Goal: Task Accomplishment & Management: Use online tool/utility

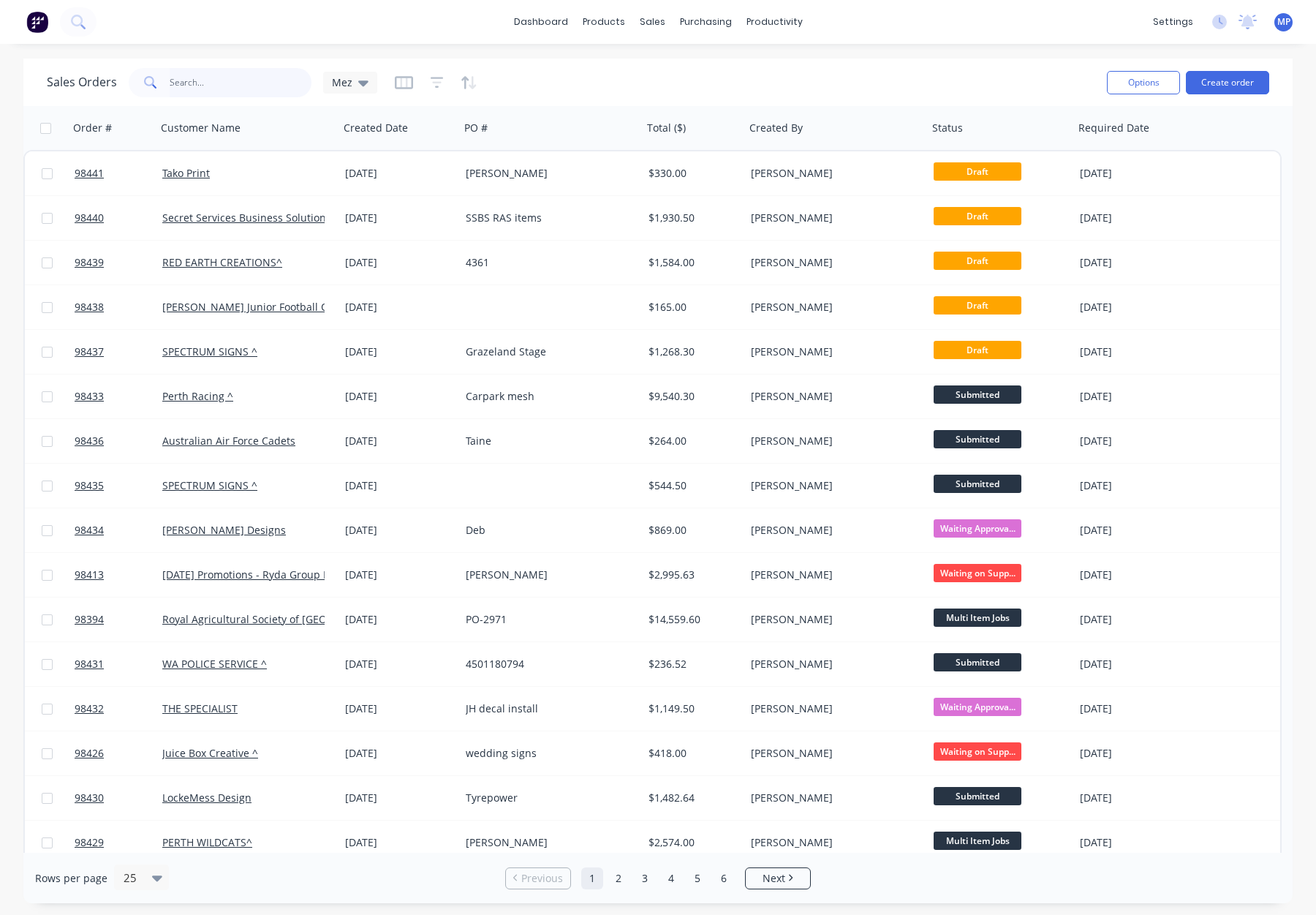
click at [234, 85] on input "text" at bounding box center [241, 82] width 143 height 29
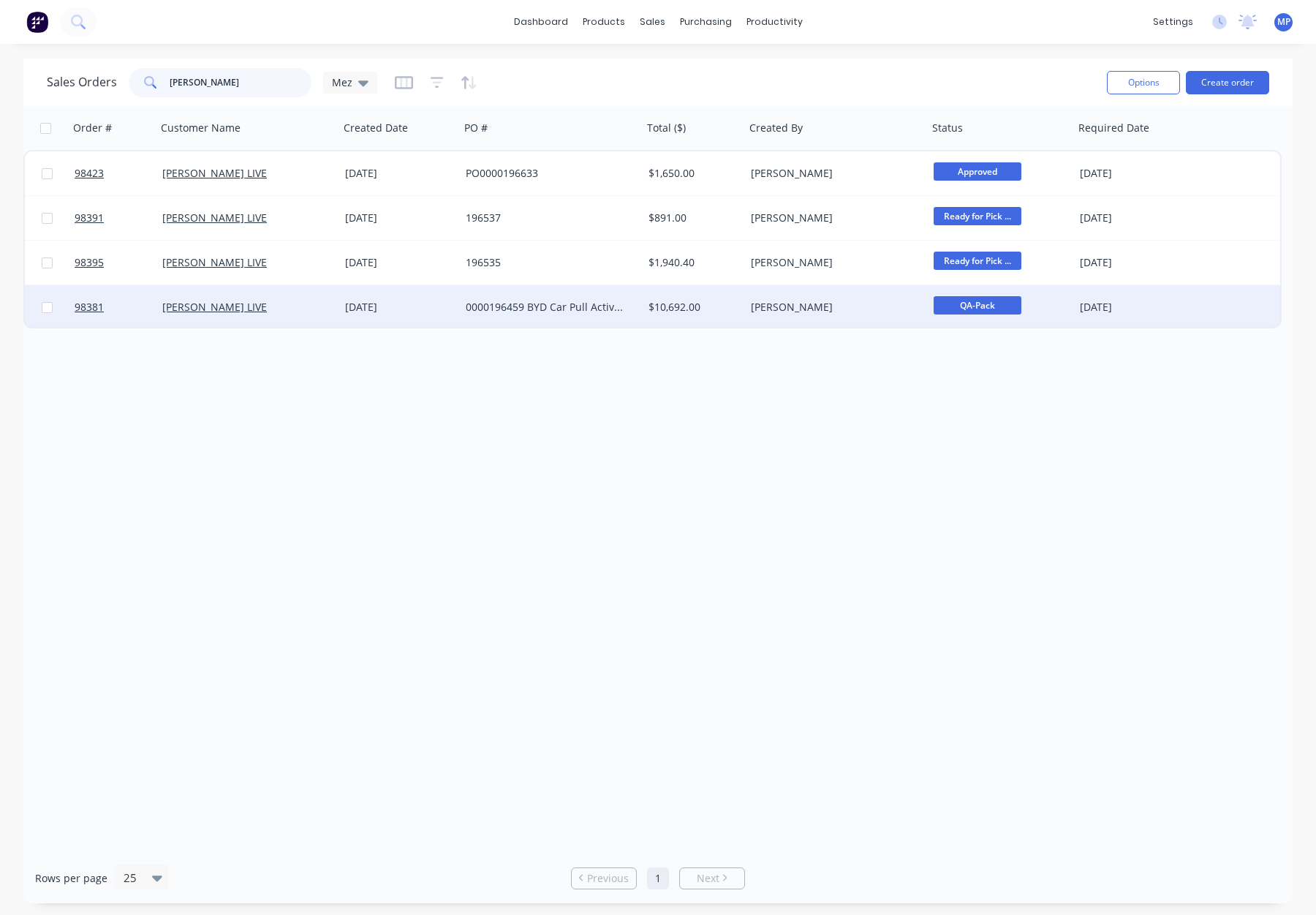
type input "[PERSON_NAME]"
click at [871, 306] on div "[PERSON_NAME]" at bounding box center [832, 307] width 163 height 15
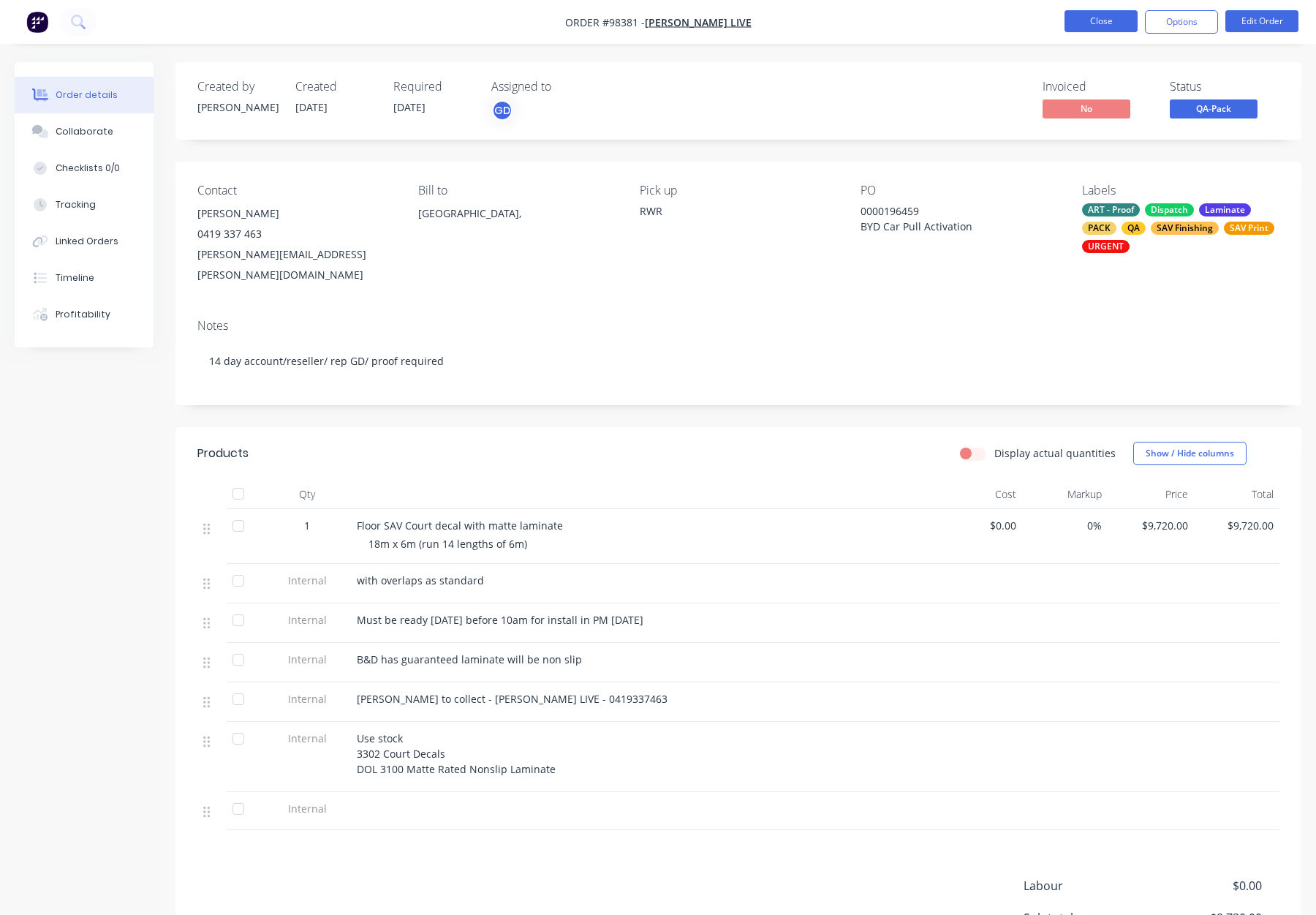
click at [1085, 21] on button "Close" at bounding box center [1100, 21] width 73 height 22
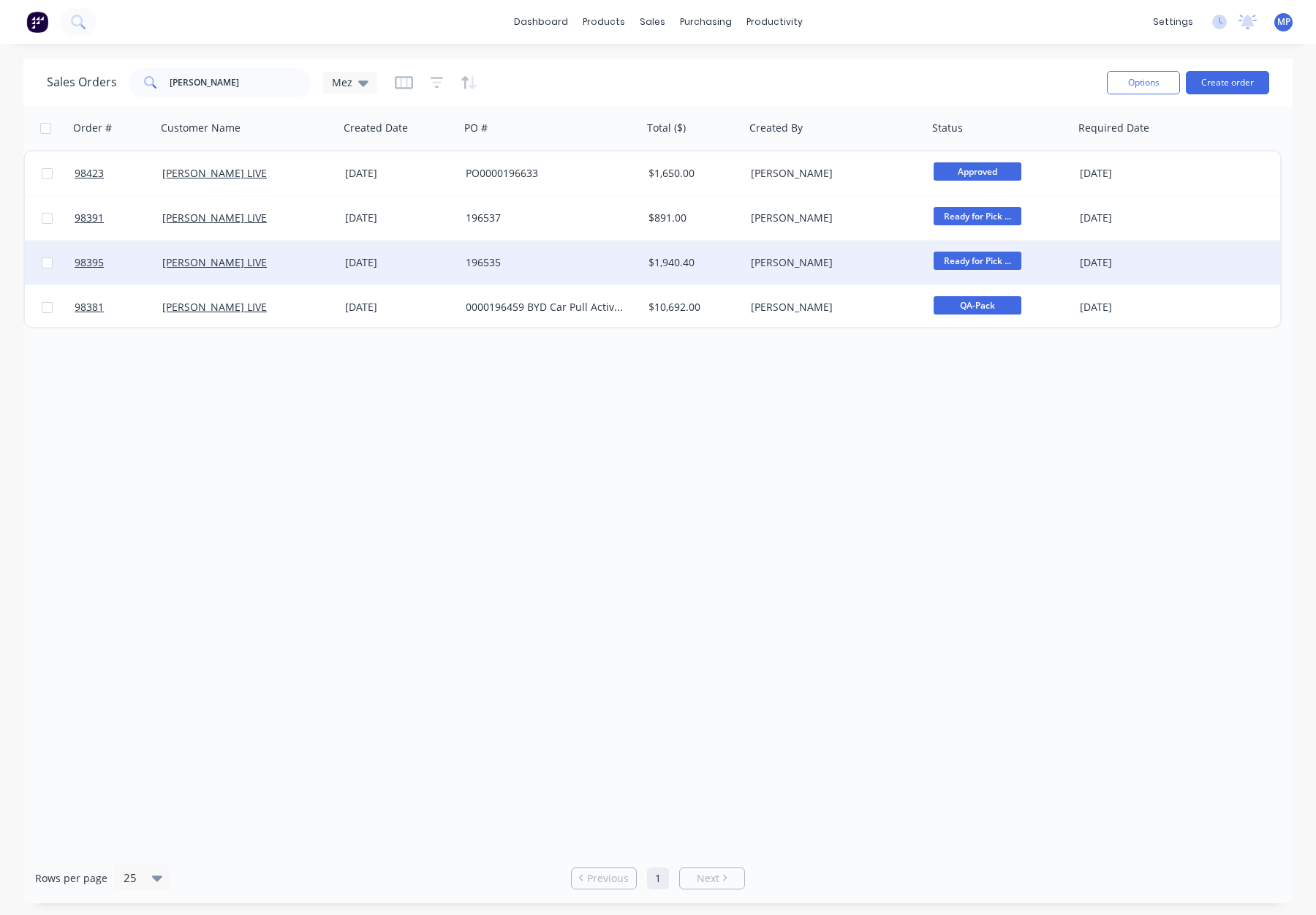
click at [724, 269] on div "$1,940.40" at bounding box center [691, 263] width 86 height 15
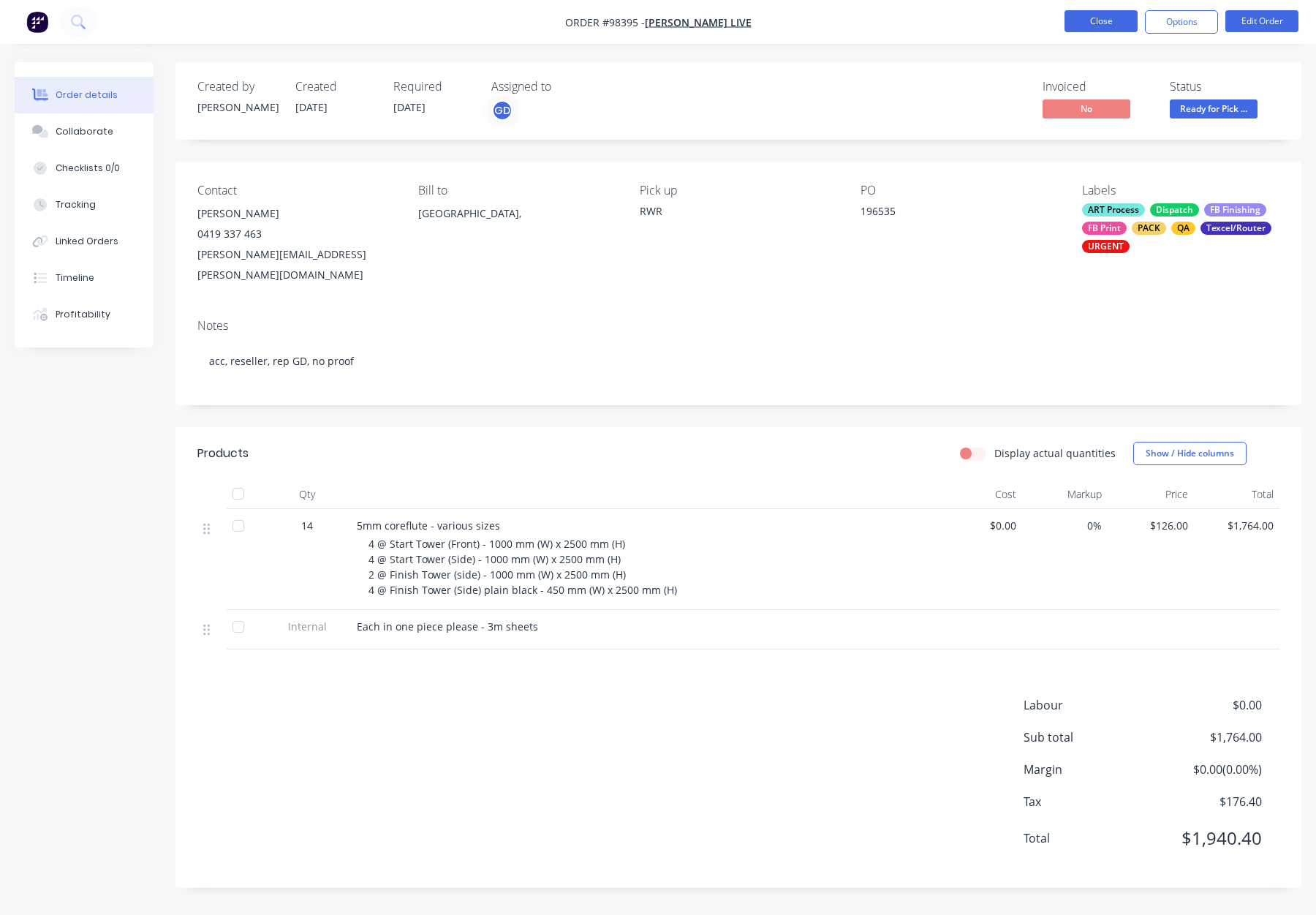
click at [1100, 18] on button "Close" at bounding box center [1100, 21] width 73 height 22
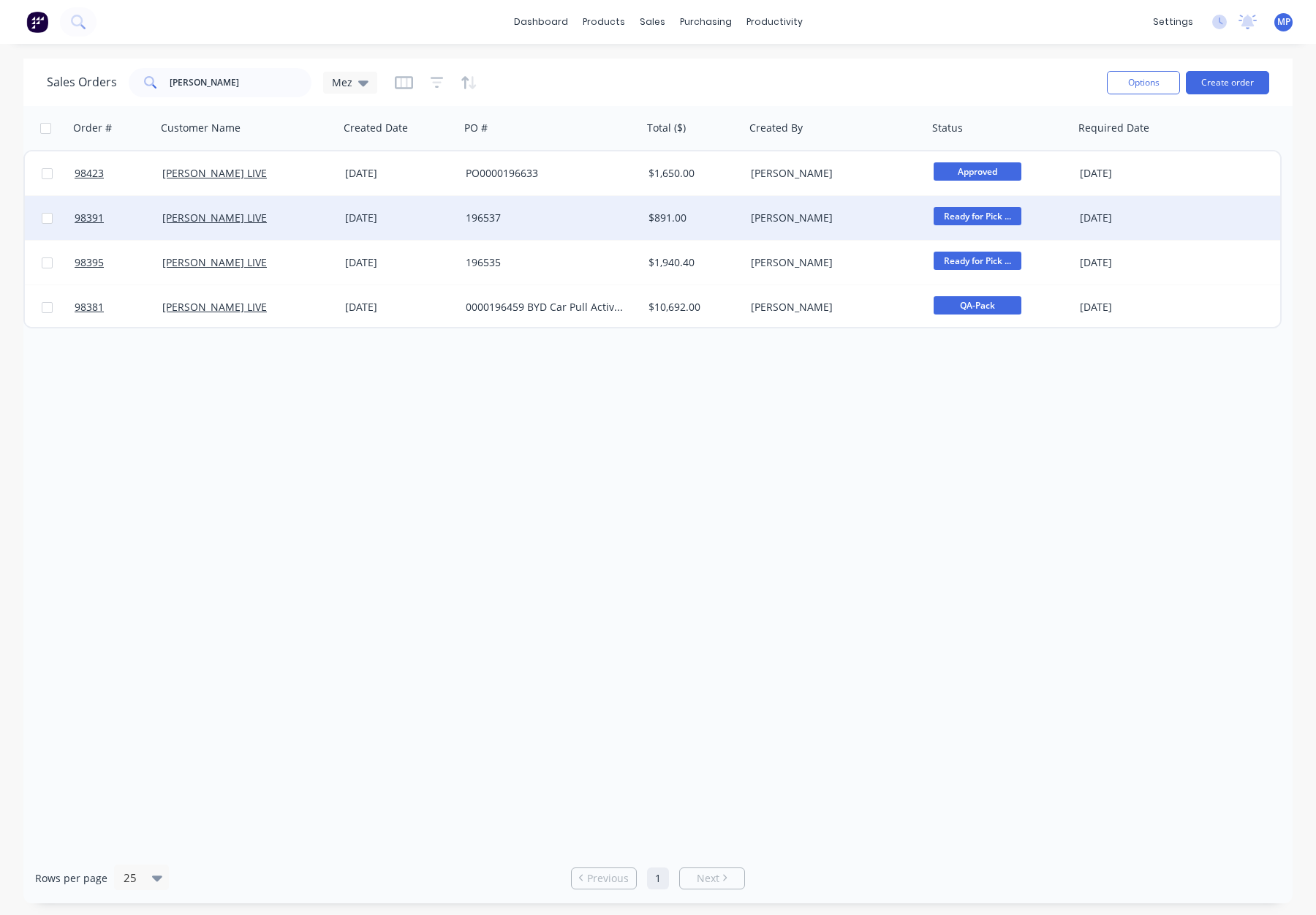
click at [819, 226] on div "[PERSON_NAME]" at bounding box center [836, 218] width 183 height 44
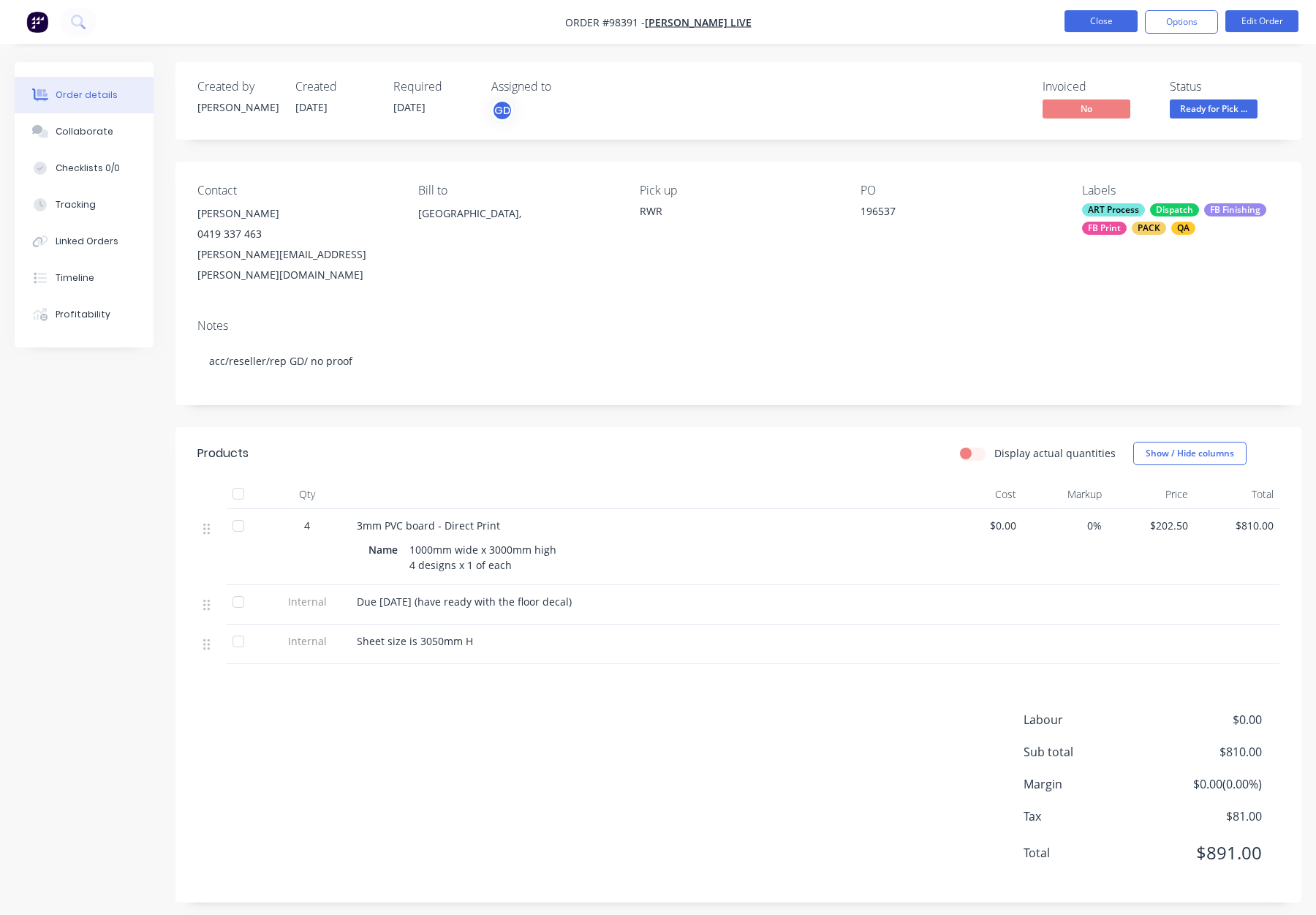
click at [1091, 26] on button "Close" at bounding box center [1100, 21] width 73 height 22
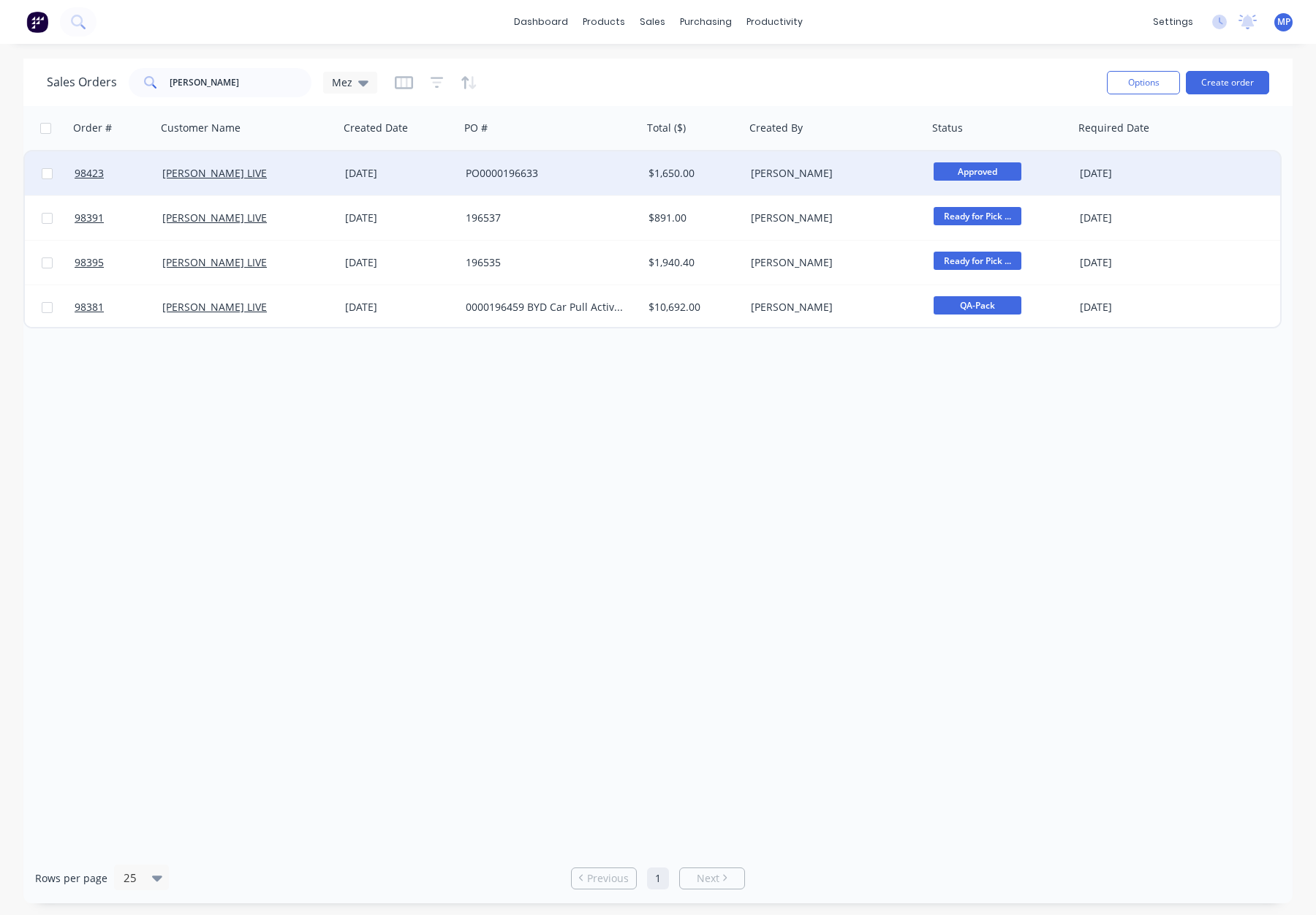
click at [728, 163] on div "$1,650.00" at bounding box center [694, 174] width 102 height 44
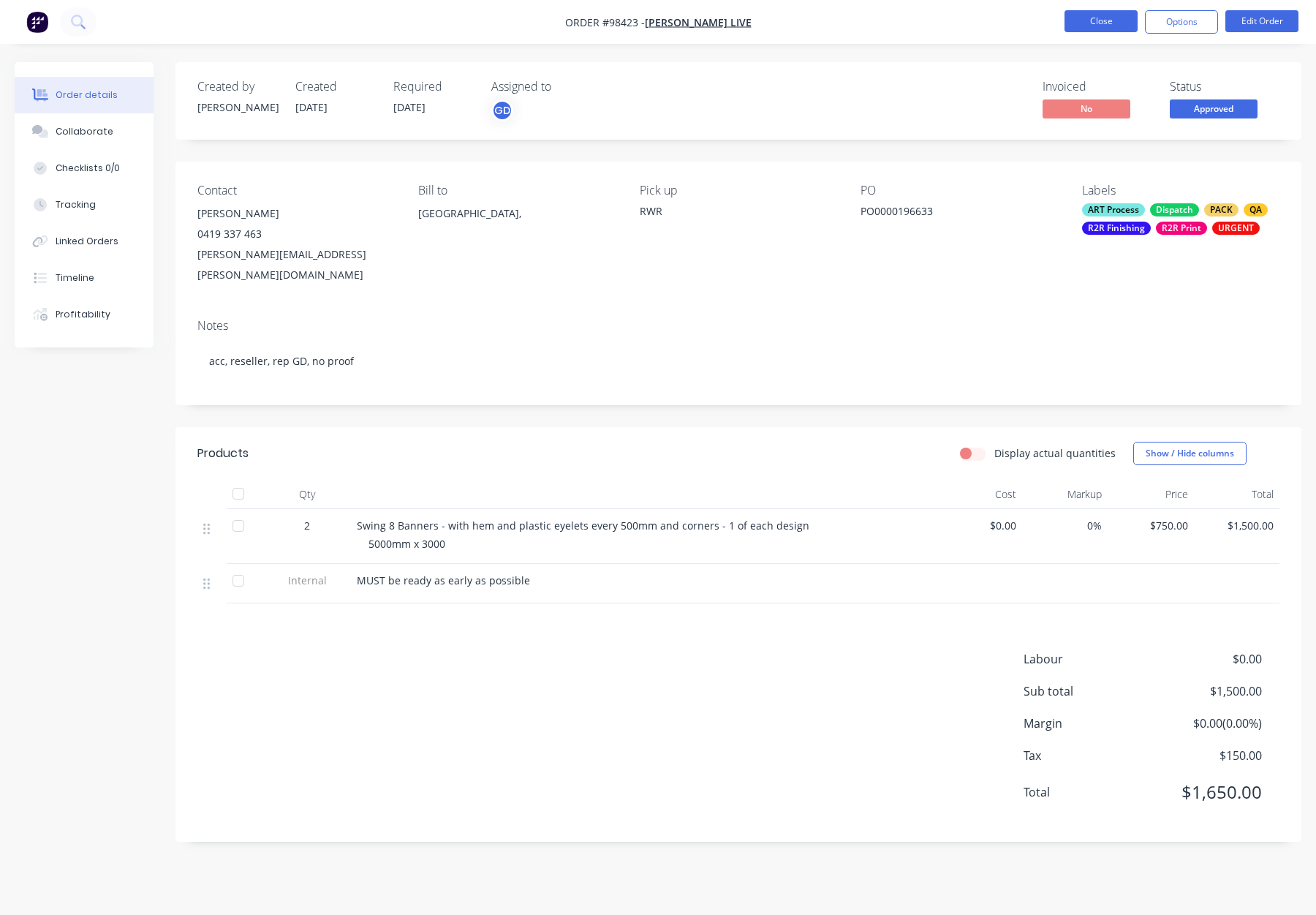
click at [1085, 15] on button "Close" at bounding box center [1100, 21] width 73 height 22
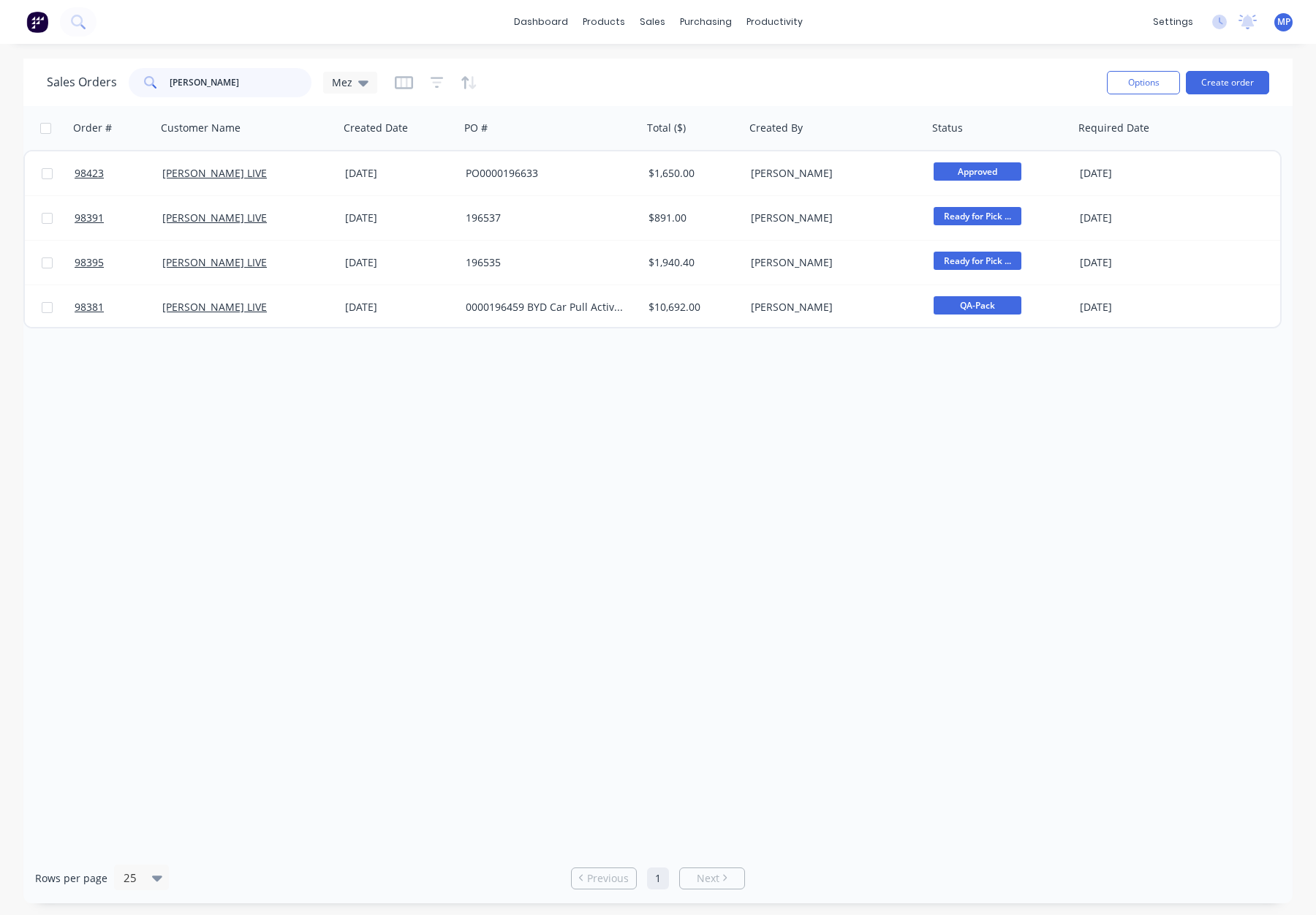
drag, startPoint x: 256, startPoint y: 82, endPoint x: 220, endPoint y: 79, distance: 36.1
click at [129, 78] on div "[PERSON_NAME]" at bounding box center [220, 82] width 183 height 29
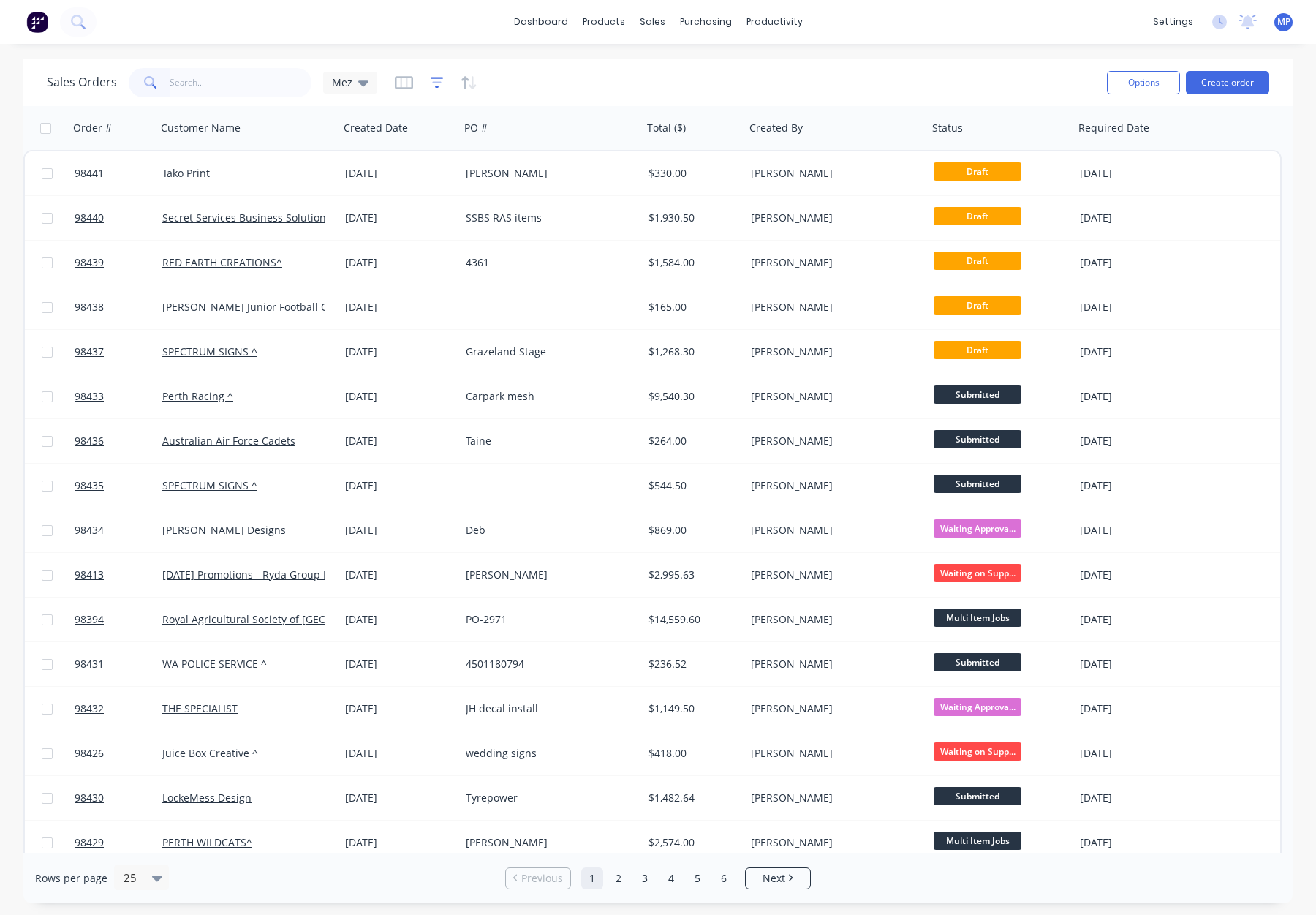
click at [433, 83] on icon "button" at bounding box center [438, 82] width 13 height 15
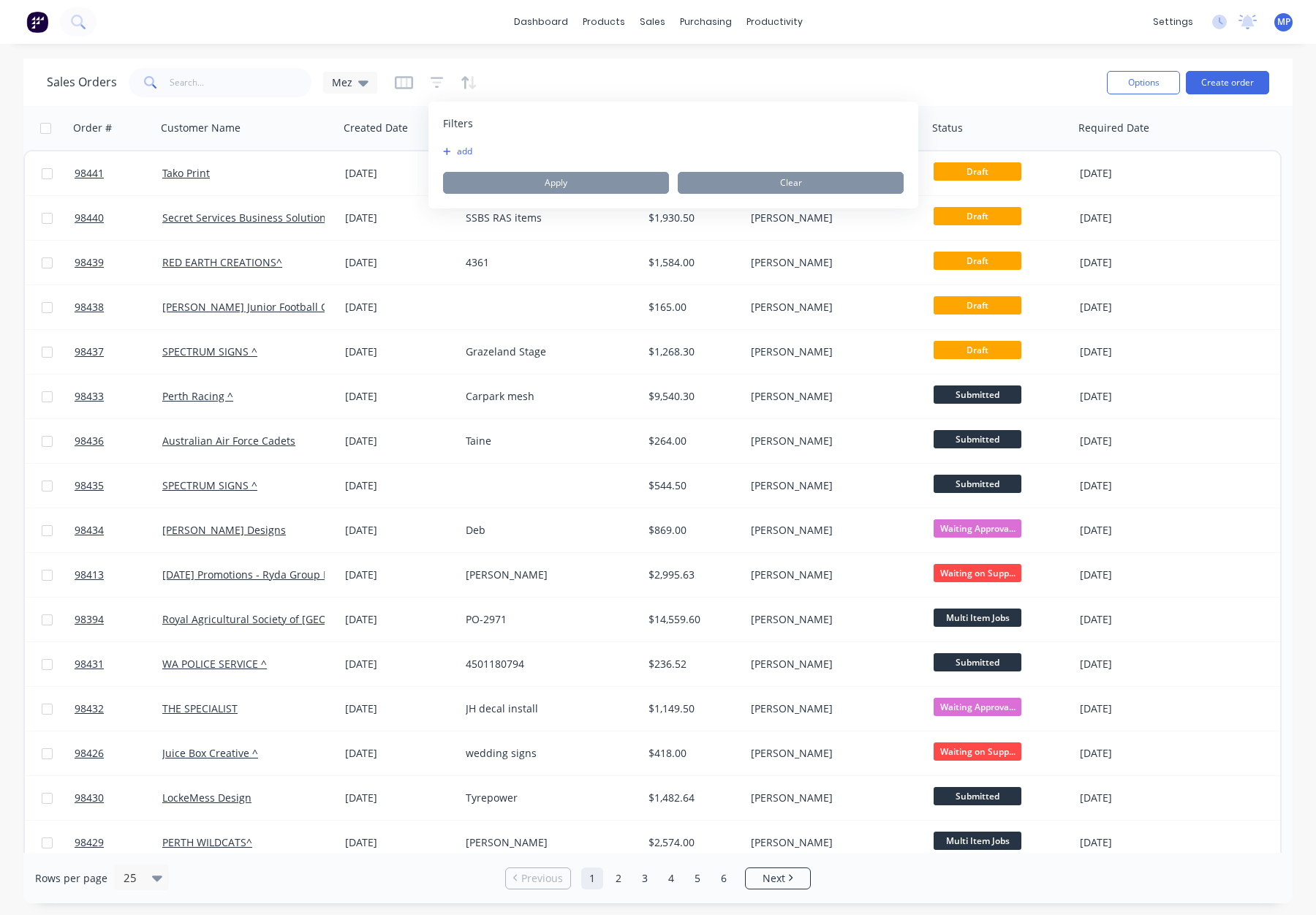
click at [463, 147] on button "add" at bounding box center [461, 152] width 37 height 12
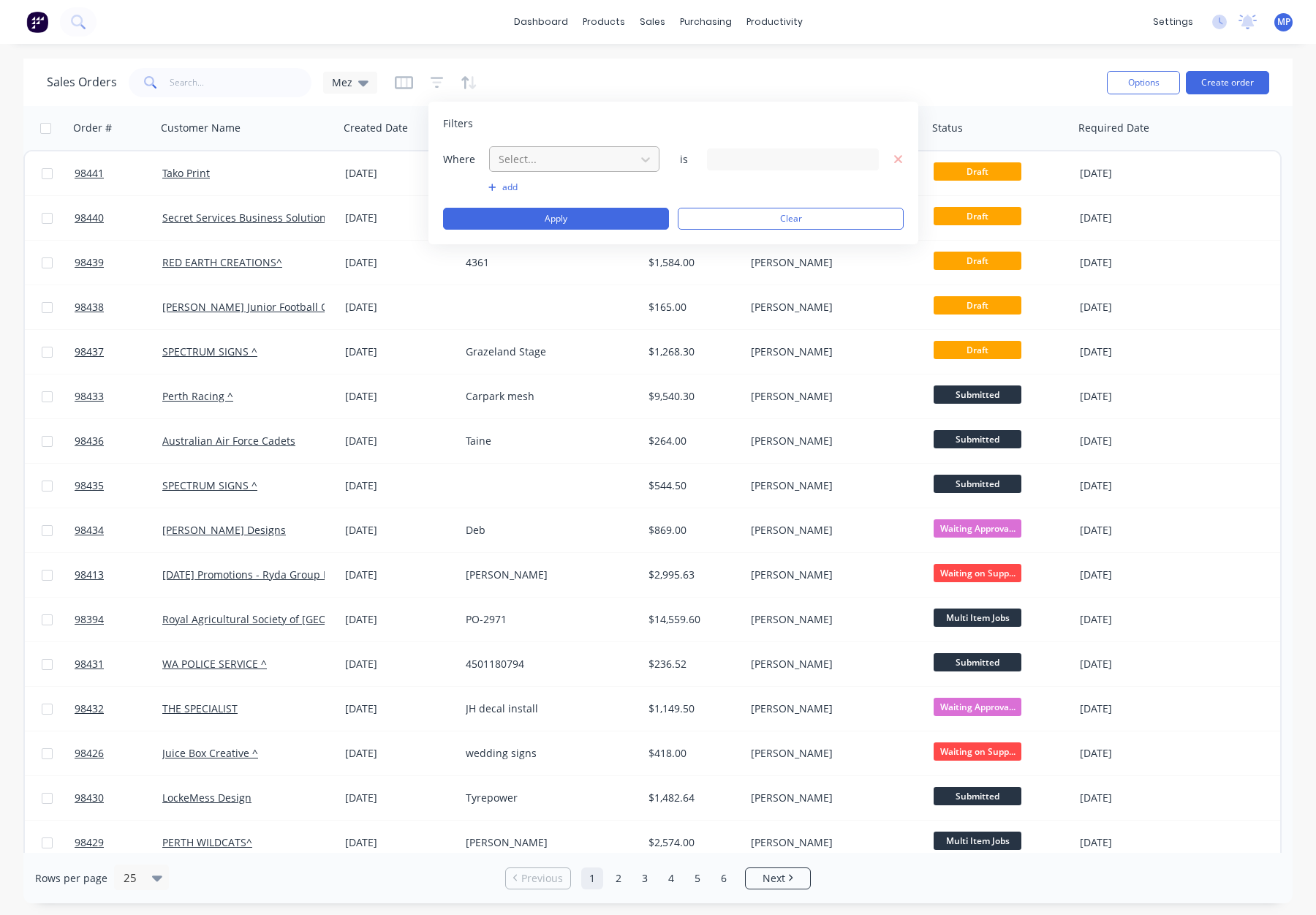
click at [546, 161] on div at bounding box center [563, 159] width 131 height 18
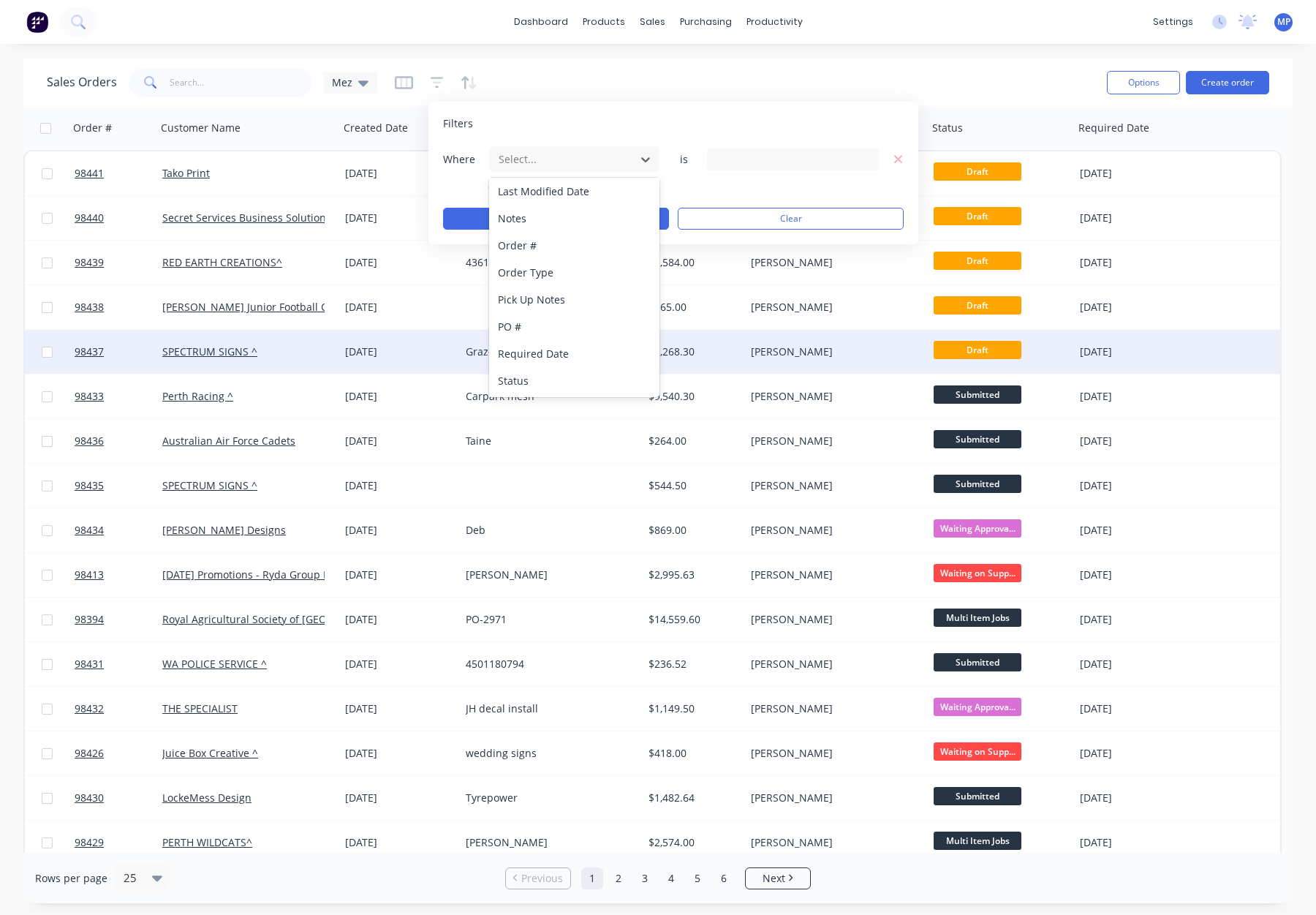
click at [557, 374] on div "Status" at bounding box center [575, 380] width 171 height 27
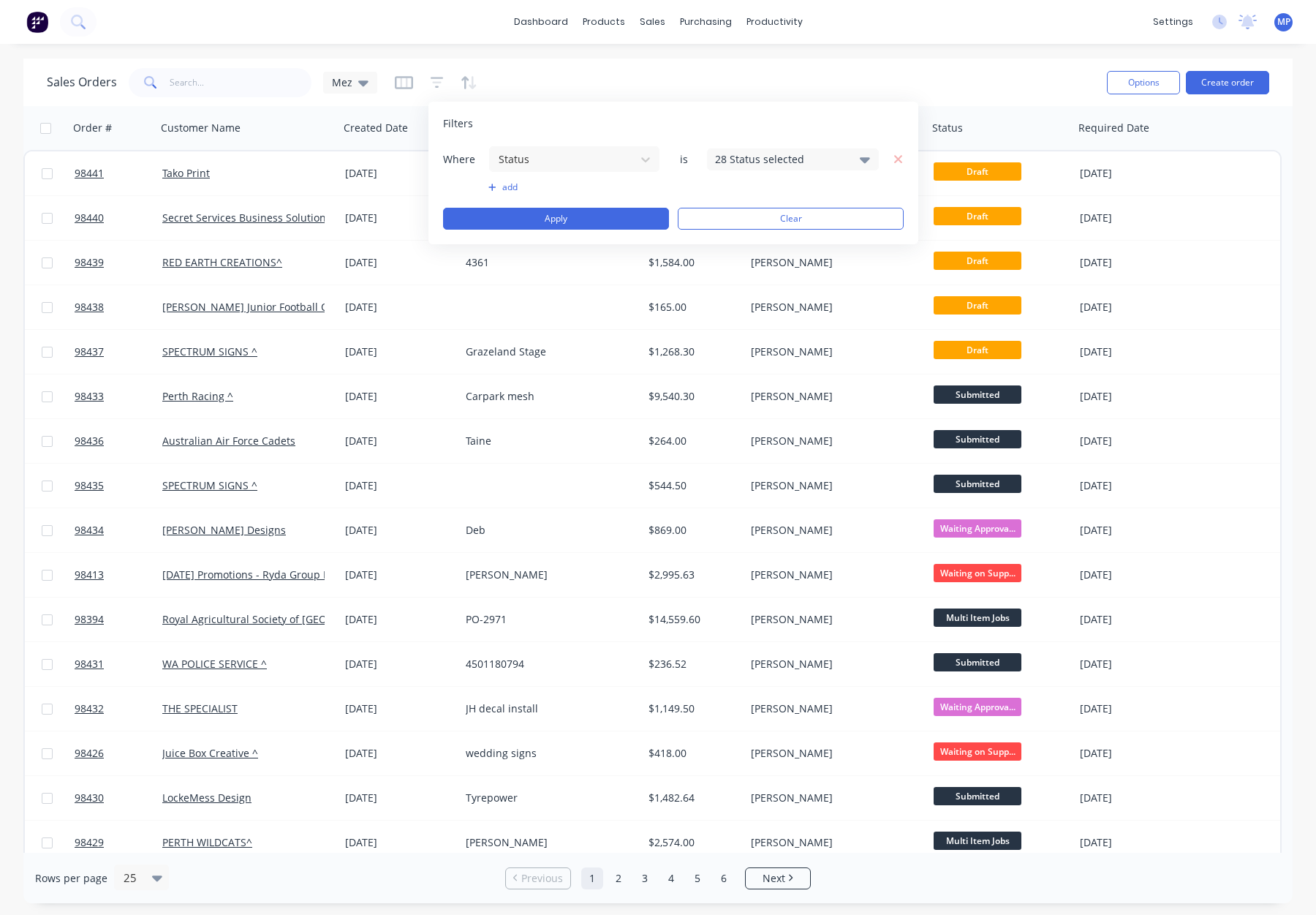
click at [761, 159] on div "28 Status selected" at bounding box center [781, 159] width 132 height 15
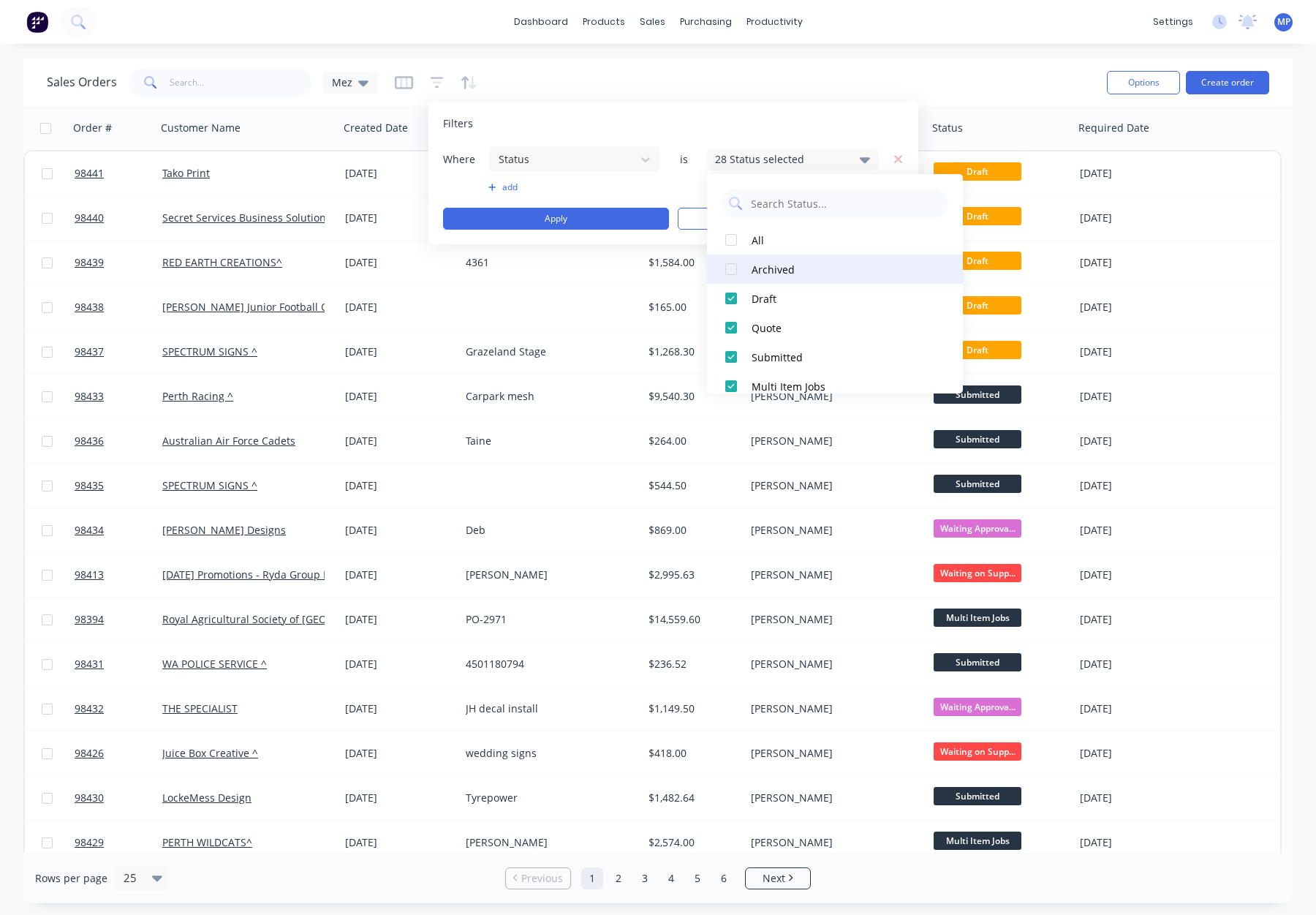
click at [776, 262] on div "Archived" at bounding box center [839, 269] width 176 height 15
click at [803, 300] on div "Draft" at bounding box center [839, 299] width 176 height 15
click at [808, 323] on div "Quote" at bounding box center [839, 327] width 176 height 15
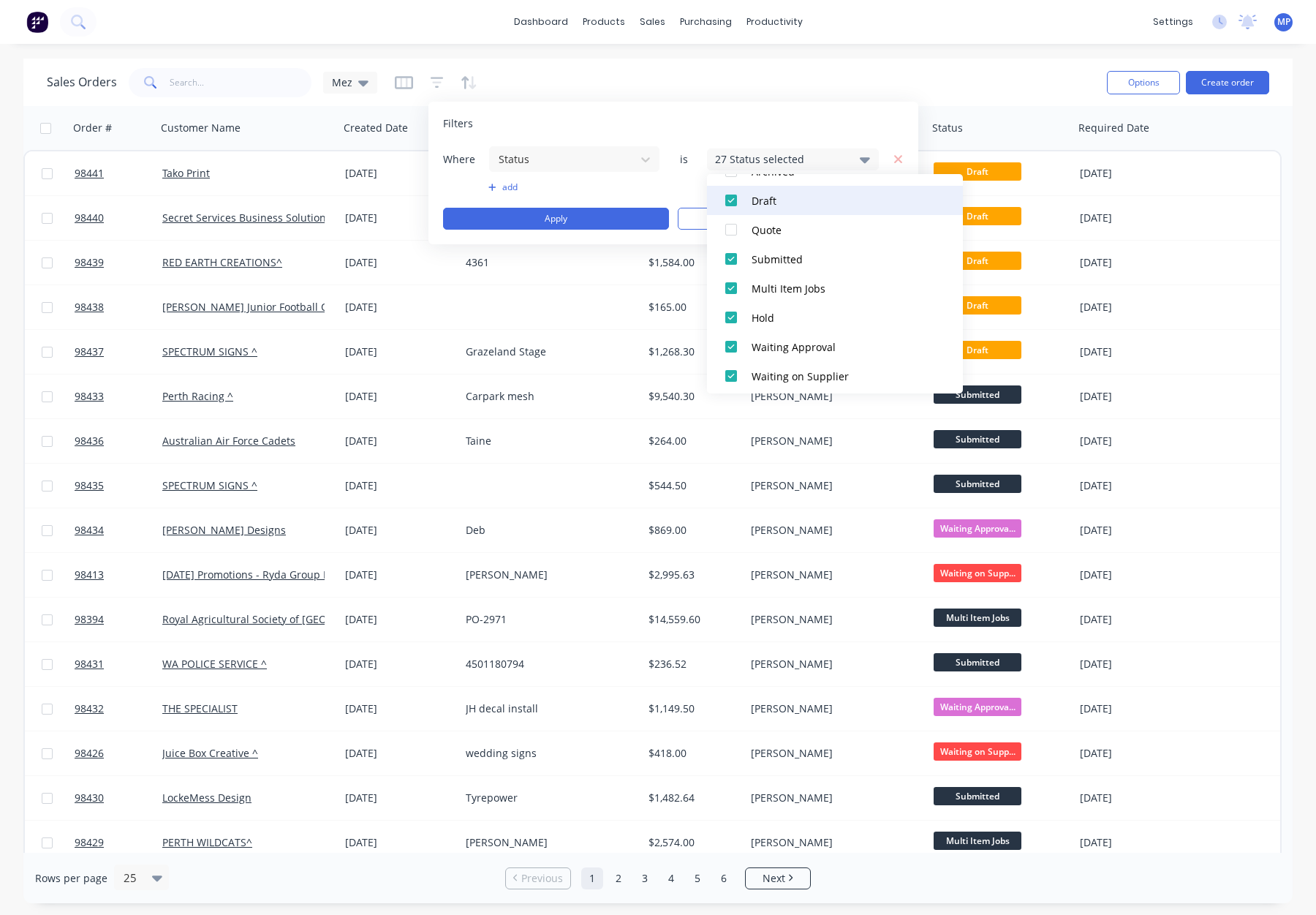
scroll to position [716, 0]
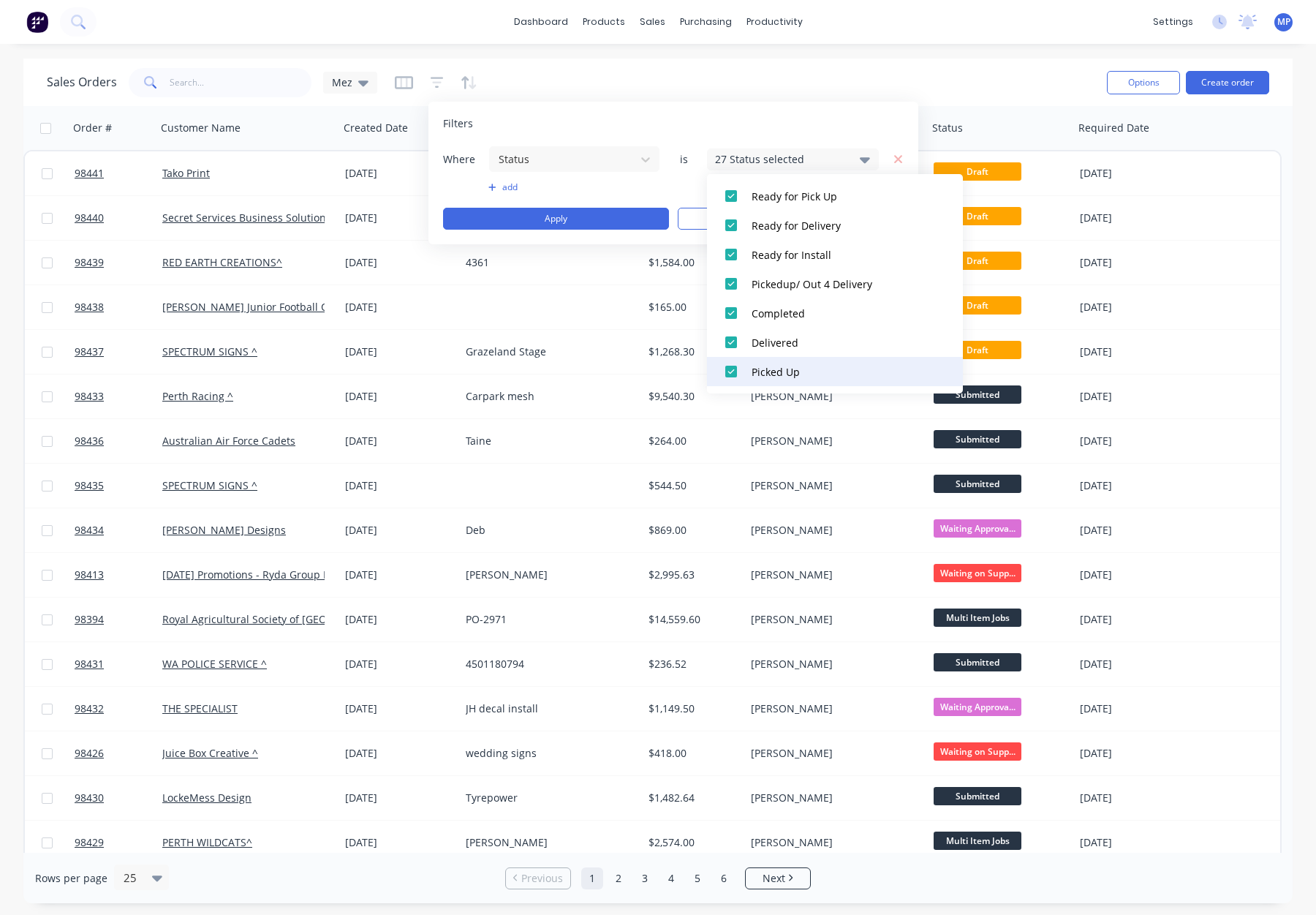
click at [822, 373] on div "Picked Up" at bounding box center [839, 371] width 176 height 15
drag, startPoint x: 809, startPoint y: 350, endPoint x: 808, endPoint y: 331, distance: 19.0
click at [809, 350] on button "Delivered" at bounding box center [835, 342] width 256 height 29
click at [806, 316] on div "Completed" at bounding box center [839, 313] width 176 height 15
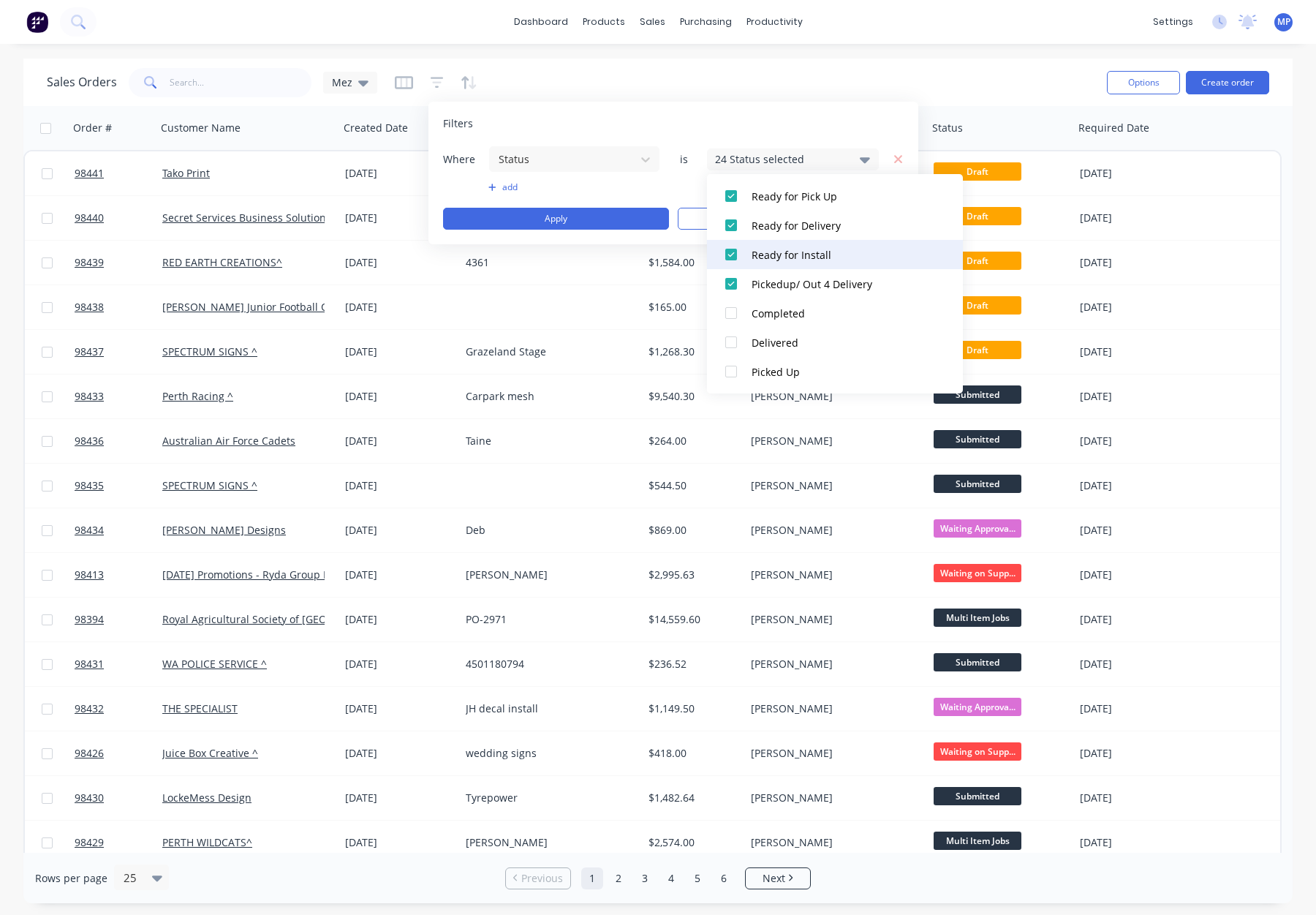
drag, startPoint x: 814, startPoint y: 281, endPoint x: 814, endPoint y: 257, distance: 24.0
click at [814, 281] on div "Pickedup/ Out 4 Delivery" at bounding box center [839, 284] width 176 height 15
click at [814, 256] on div "Ready for Install" at bounding box center [839, 254] width 176 height 15
click at [807, 233] on button "Ready for Delivery" at bounding box center [835, 225] width 256 height 29
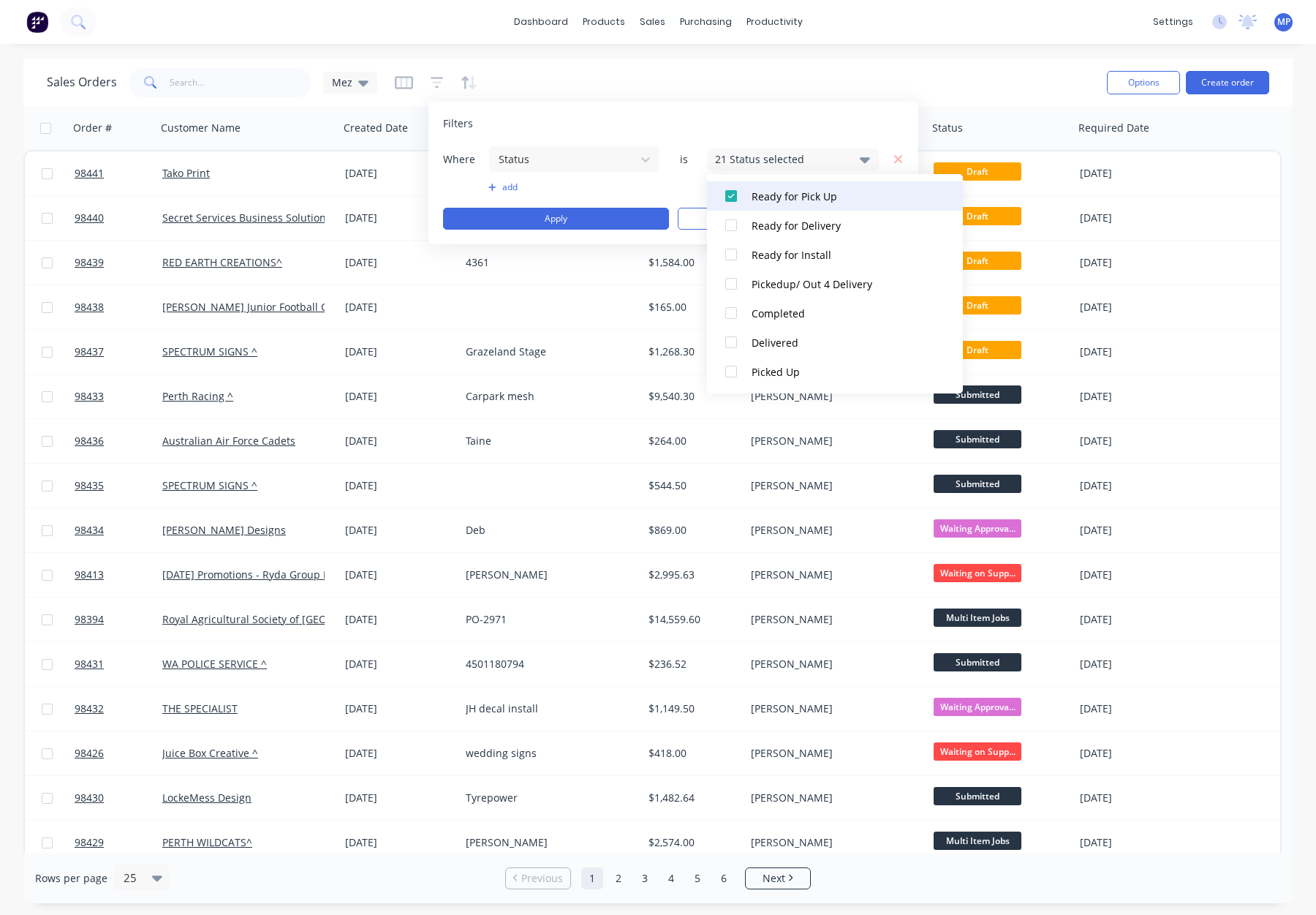
click at [806, 207] on button "Ready for Pick Up" at bounding box center [835, 196] width 256 height 29
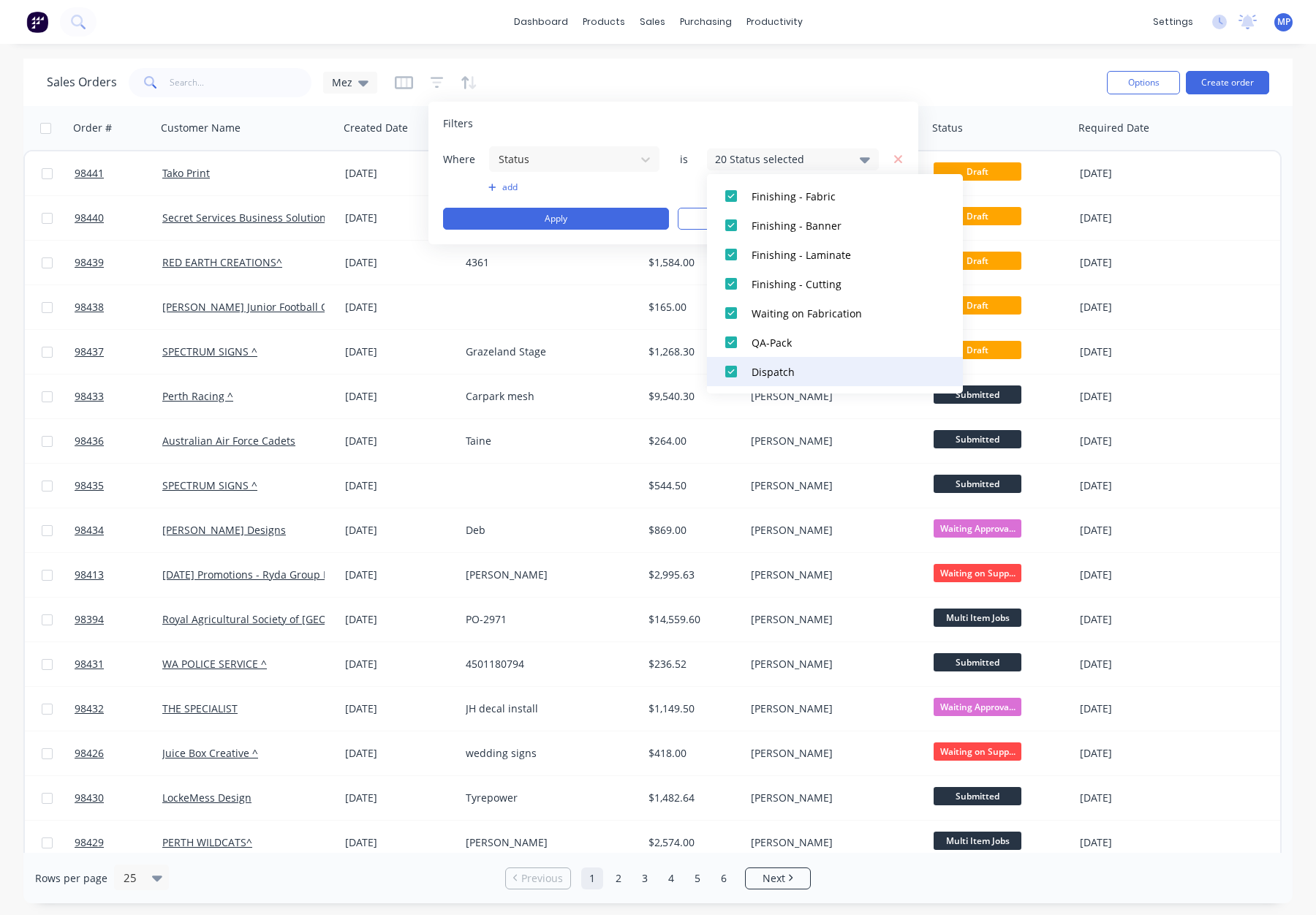
click at [821, 357] on button "Dispatch" at bounding box center [835, 371] width 256 height 29
click at [809, 342] on div "QA-Pack" at bounding box center [839, 342] width 176 height 15
click at [814, 322] on button "Waiting on Fabrication" at bounding box center [835, 313] width 256 height 29
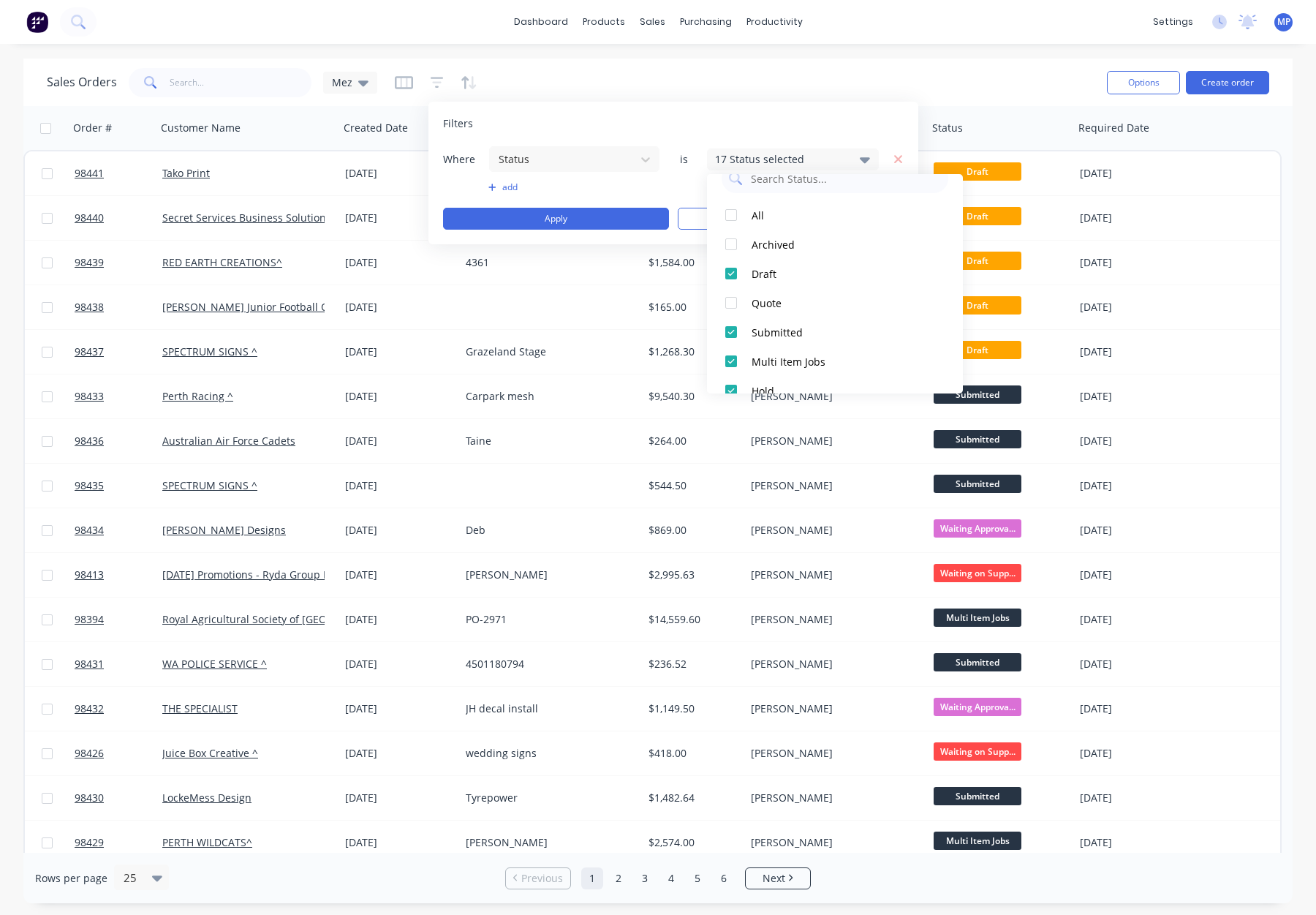
scroll to position [0, 0]
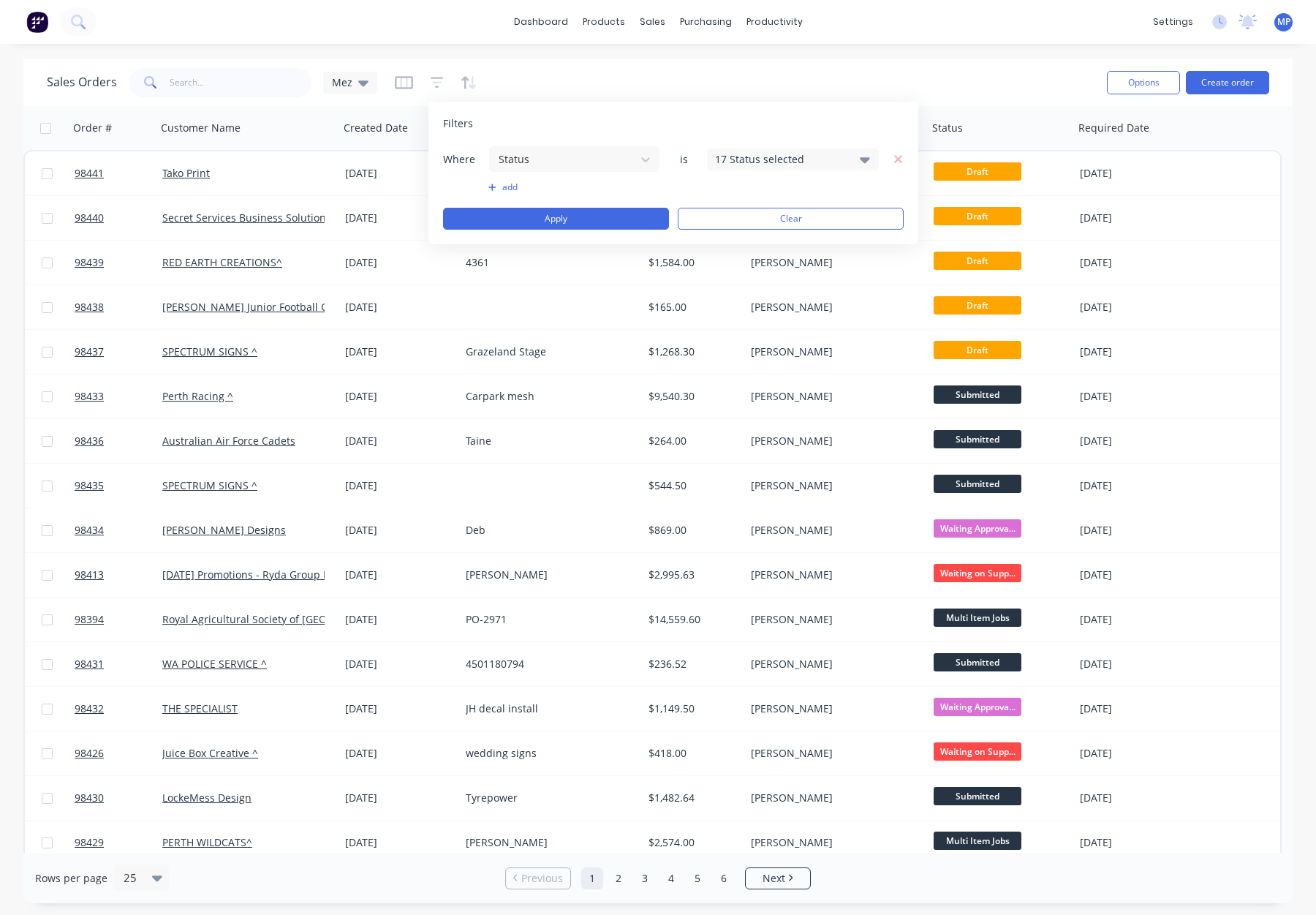
click at [597, 182] on button "add" at bounding box center [575, 188] width 172 height 12
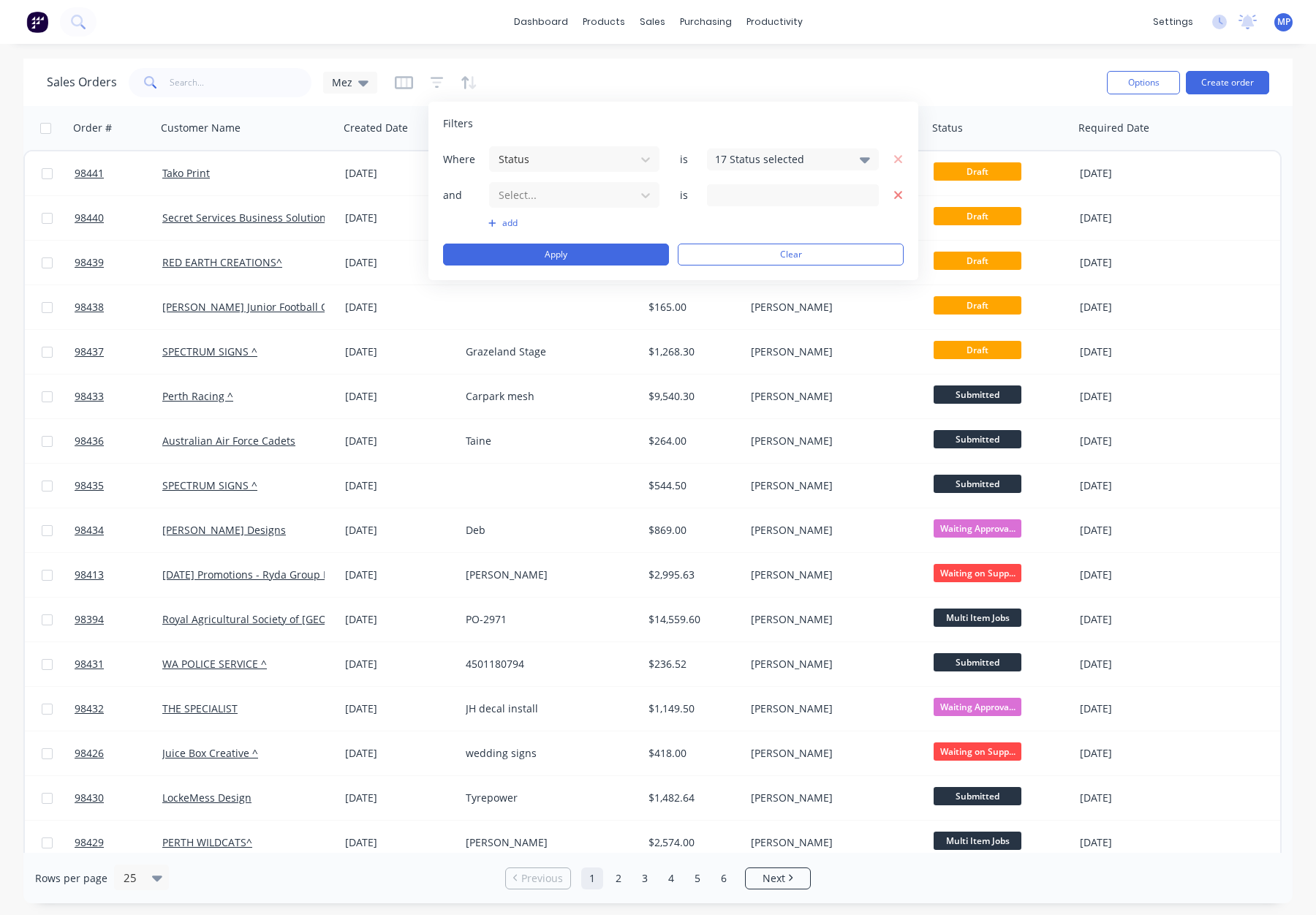
click at [897, 188] on icon "button" at bounding box center [899, 195] width 10 height 13
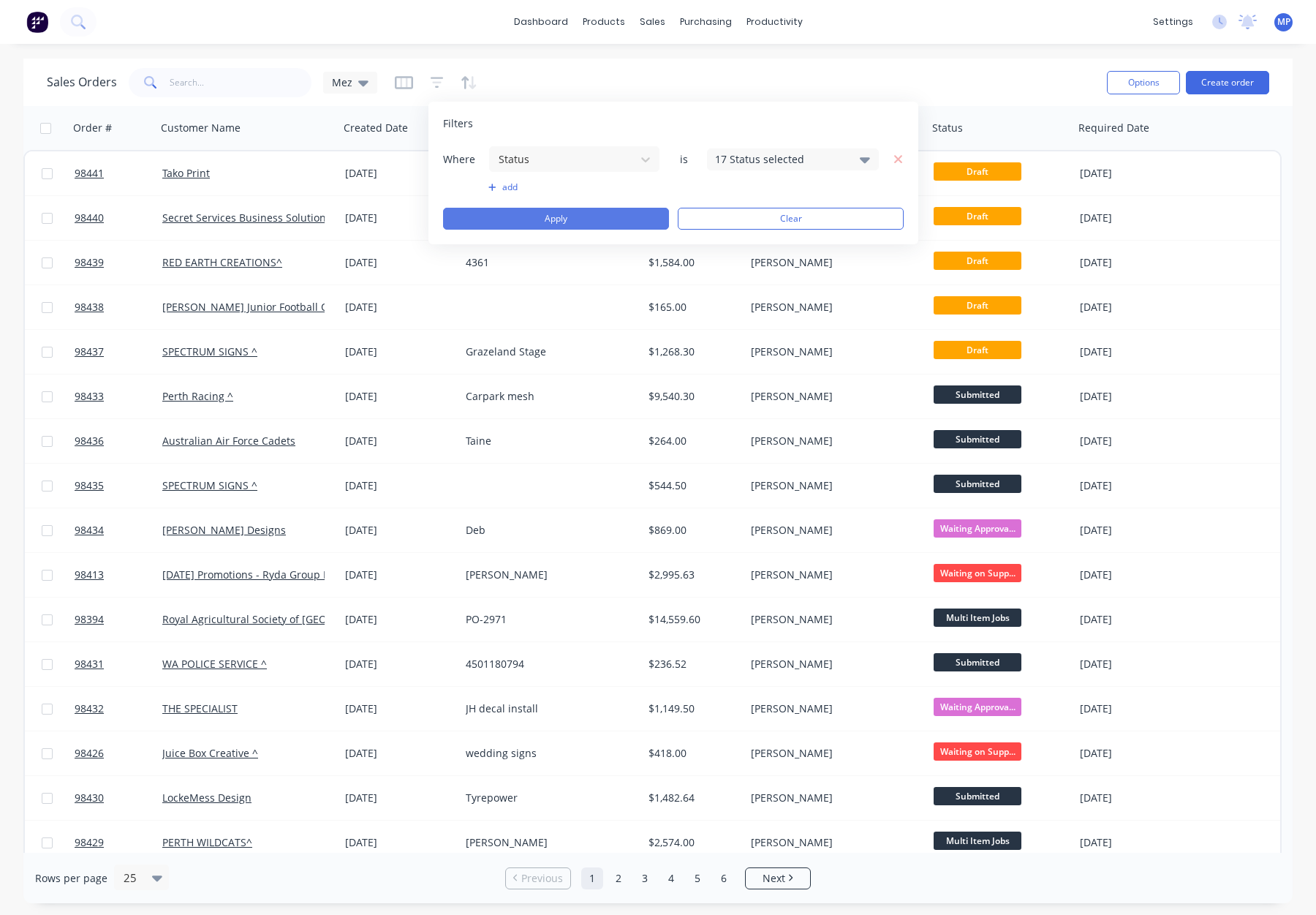
click at [584, 221] on button "Apply" at bounding box center [555, 218] width 226 height 22
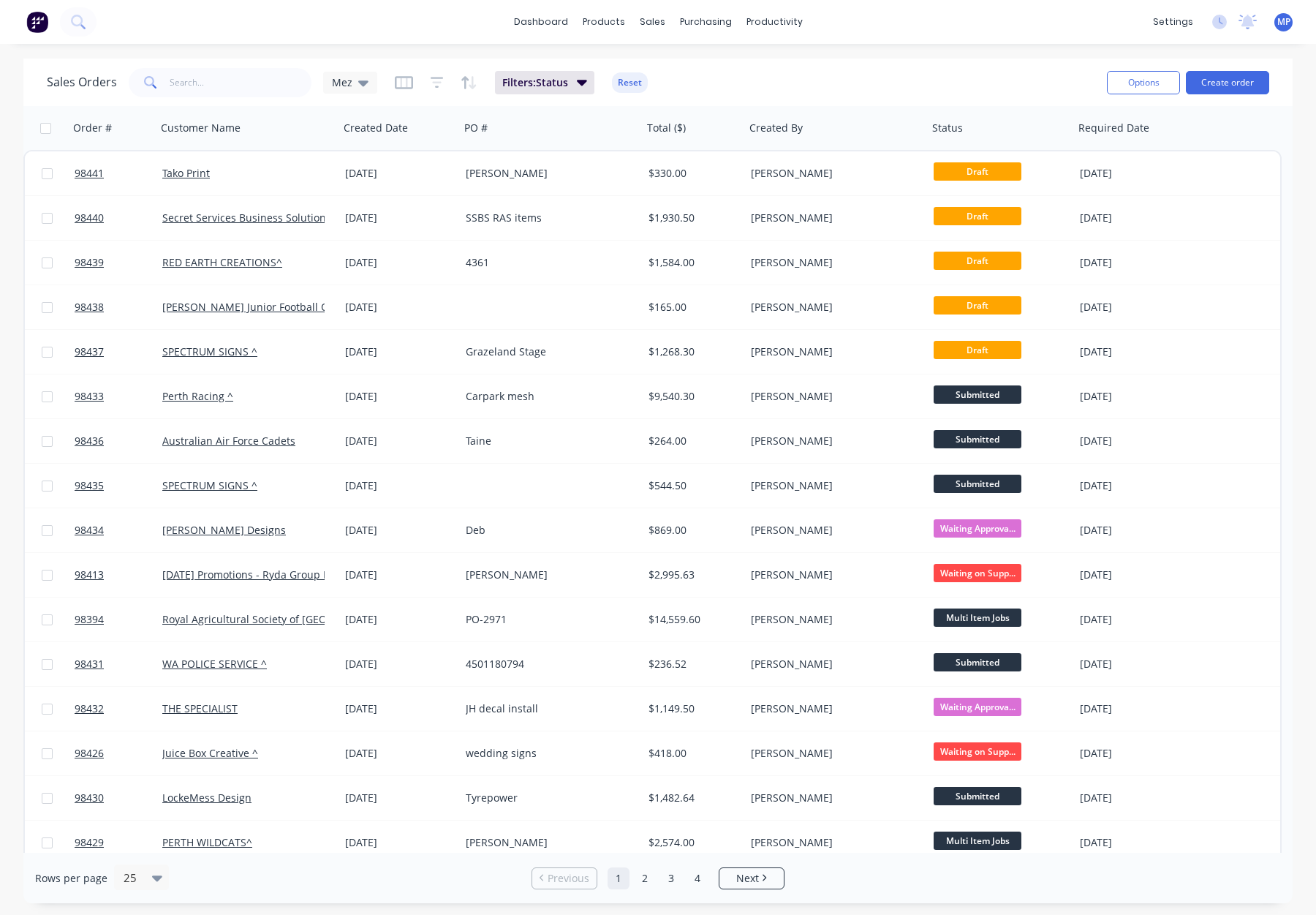
drag, startPoint x: 1157, startPoint y: 83, endPoint x: 1153, endPoint y: 97, distance: 14.6
click at [1157, 83] on button "Options" at bounding box center [1143, 82] width 73 height 24
click at [1078, 175] on div "Export" at bounding box center [1100, 178] width 135 height 21
